Goal: Find specific page/section: Find specific page/section

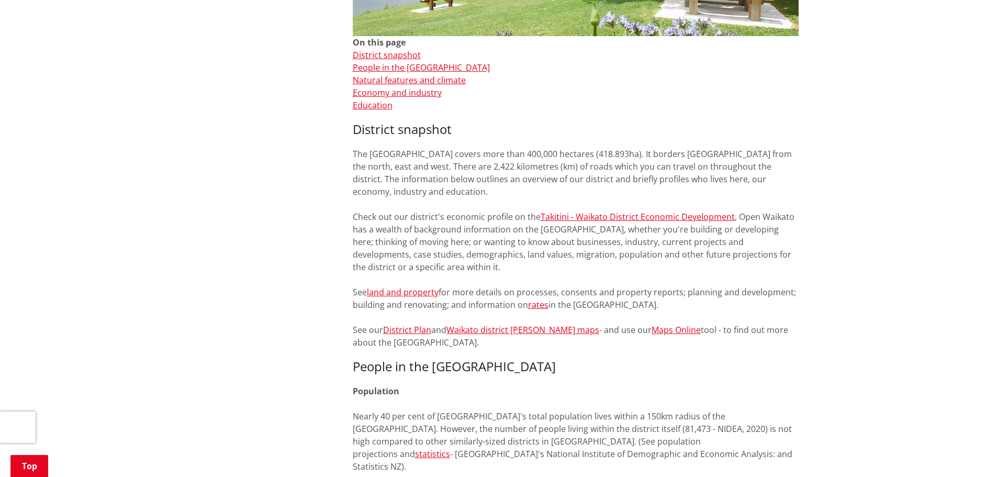
scroll to position [366, 0]
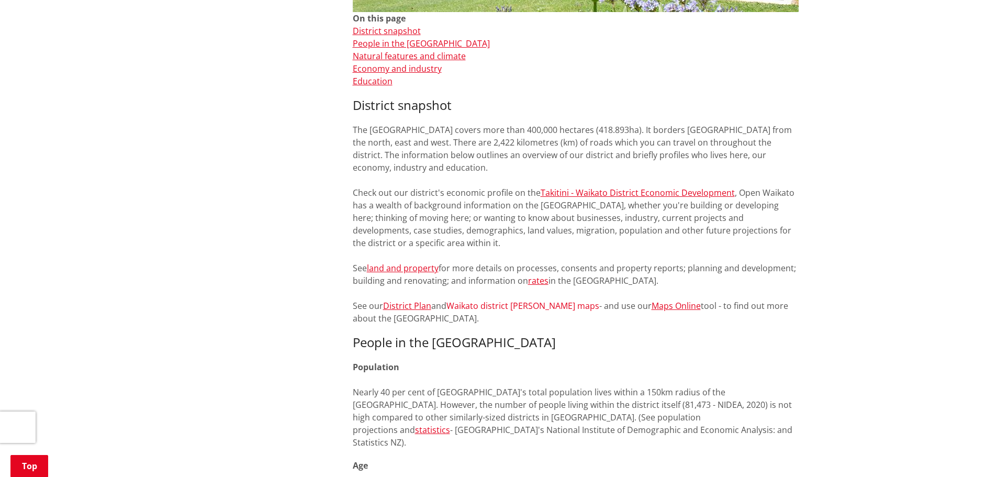
click at [471, 304] on link "Waikato district ward maps" at bounding box center [522, 306] width 153 height 12
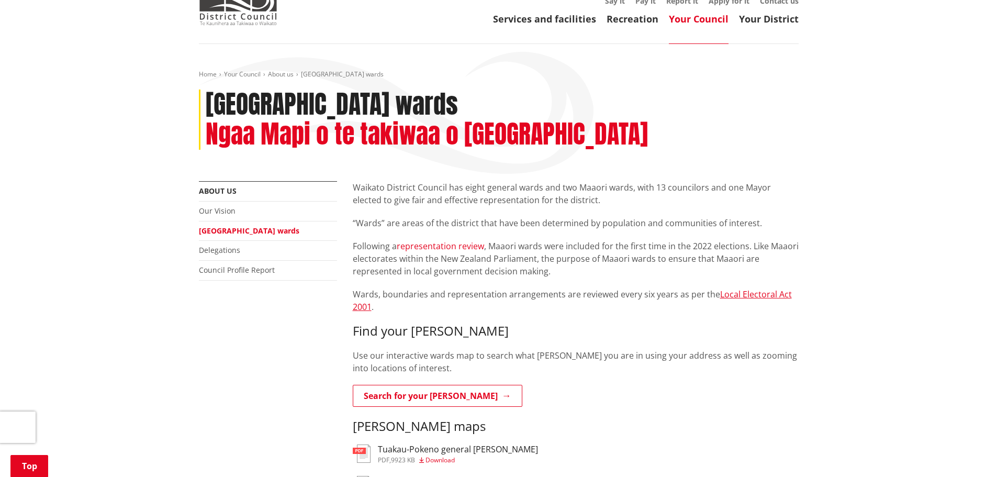
scroll to position [52, 0]
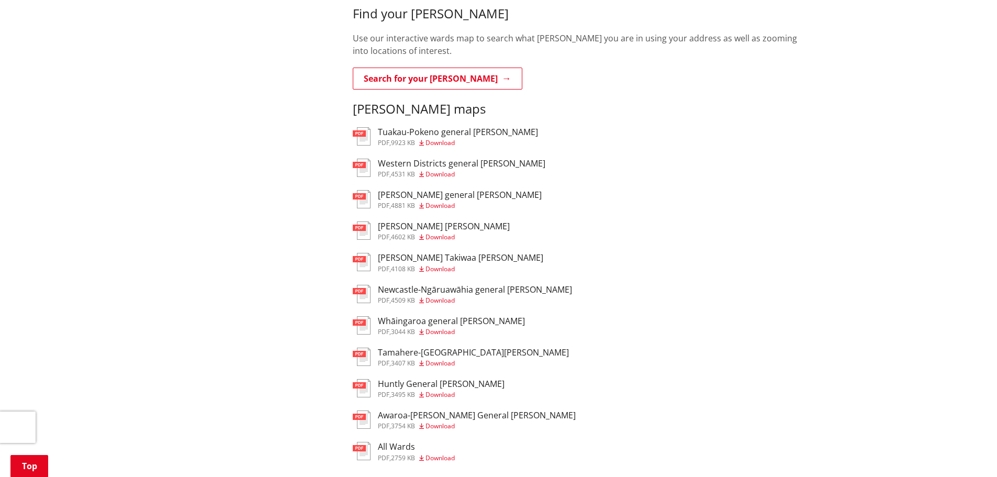
scroll to position [366, 0]
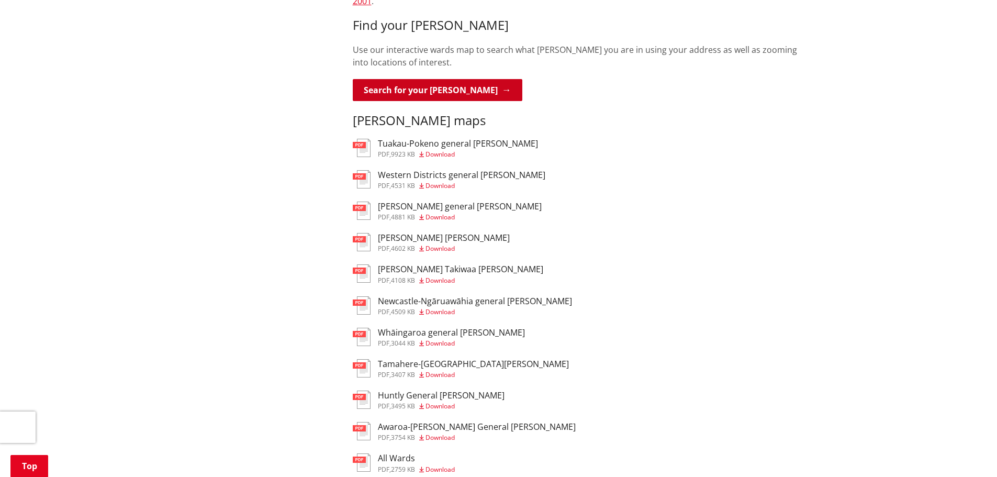
click at [406, 79] on link "Search for your [PERSON_NAME]" at bounding box center [438, 90] width 170 height 22
